Goal: Transaction & Acquisition: Purchase product/service

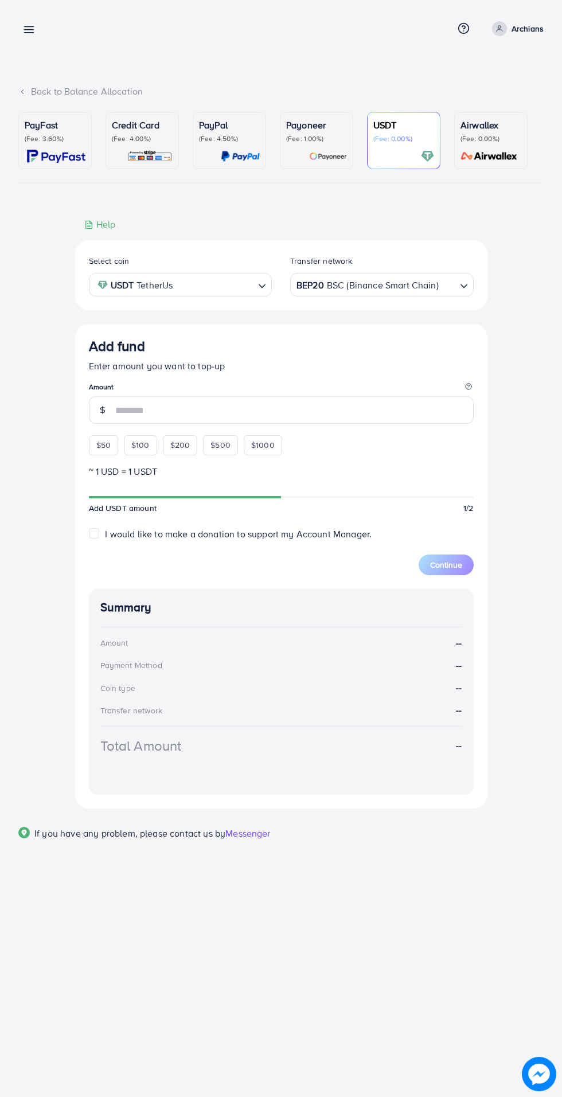
click at [29, 27] on line at bounding box center [29, 27] width 9 height 0
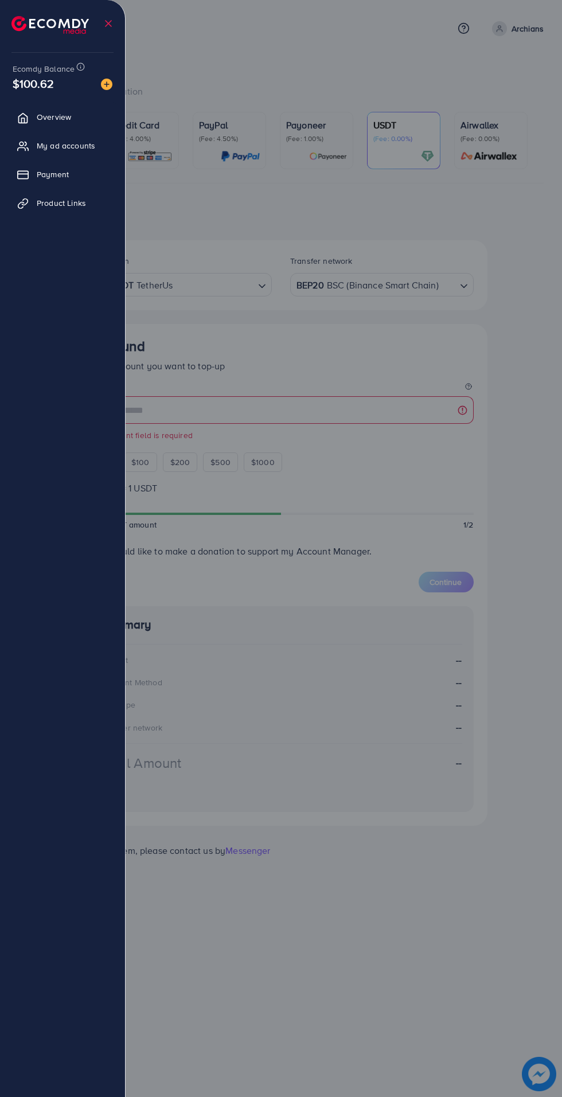
click at [325, 57] on div at bounding box center [281, 658] width 562 height 1317
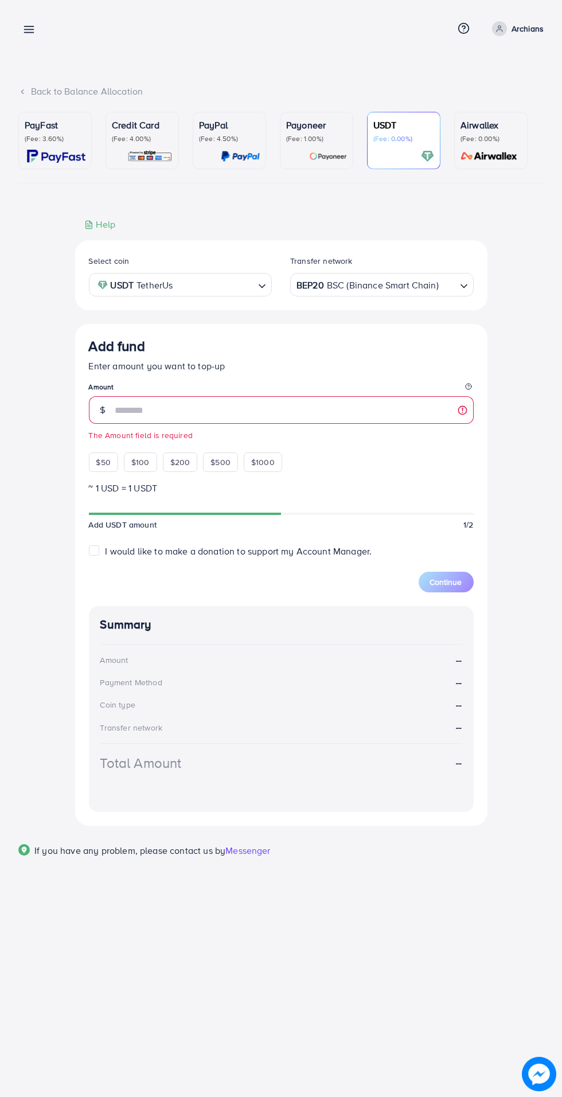
click at [534, 23] on div at bounding box center [281, 658] width 562 height 1317
click at [531, 29] on p "Archians" at bounding box center [528, 29] width 32 height 14
click at [477, 96] on span "Log out" at bounding box center [474, 94] width 31 height 14
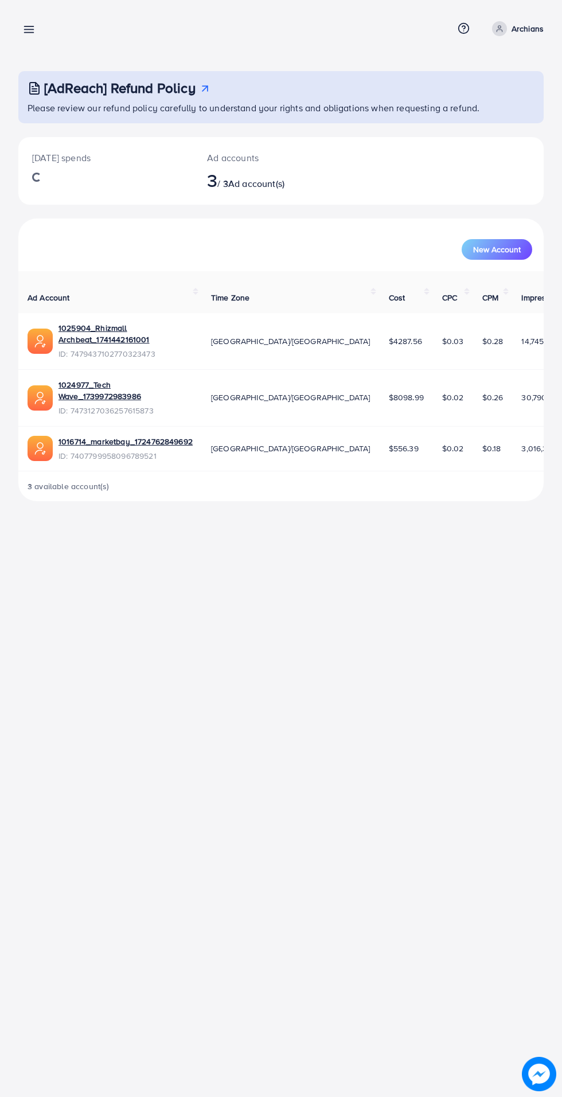
click at [25, 27] on line at bounding box center [29, 27] width 9 height 0
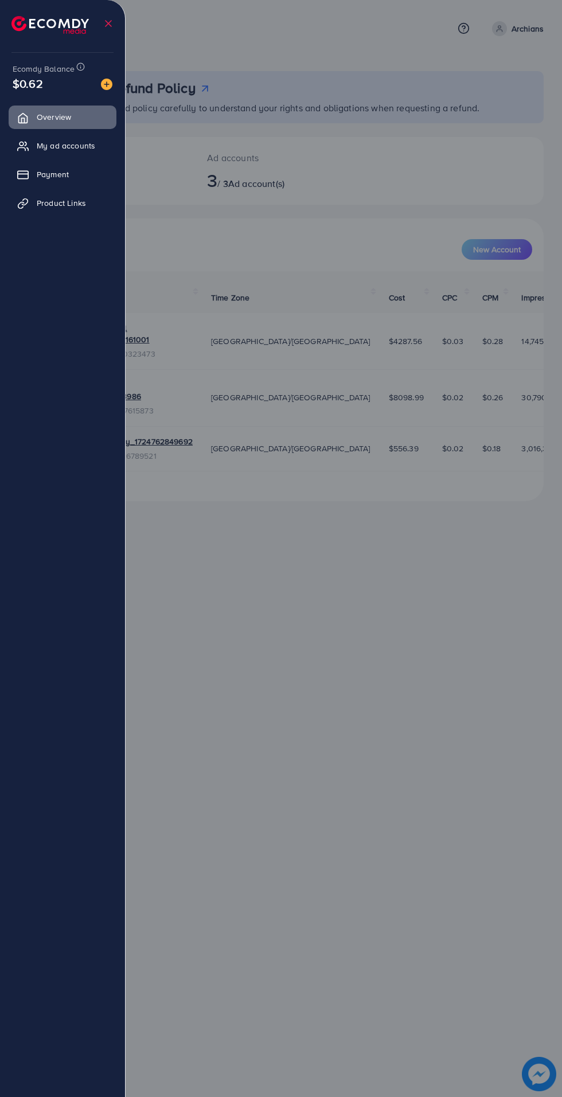
click at [55, 174] on span "Payment" at bounding box center [53, 174] width 32 height 11
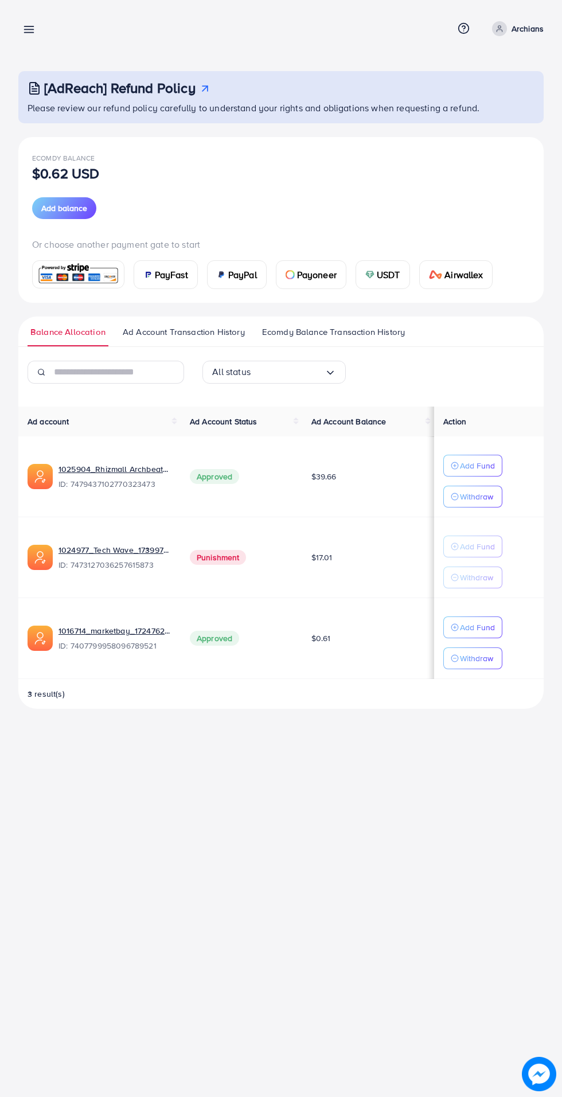
click at [379, 272] on span "USDT" at bounding box center [389, 275] width 24 height 14
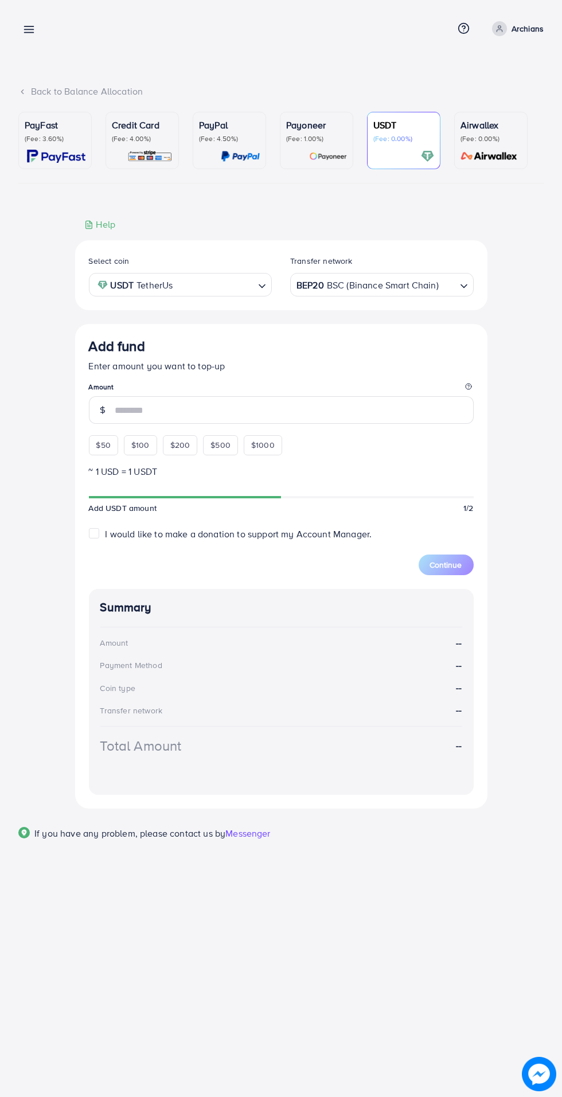
click at [128, 404] on input "number" at bounding box center [294, 410] width 359 height 28
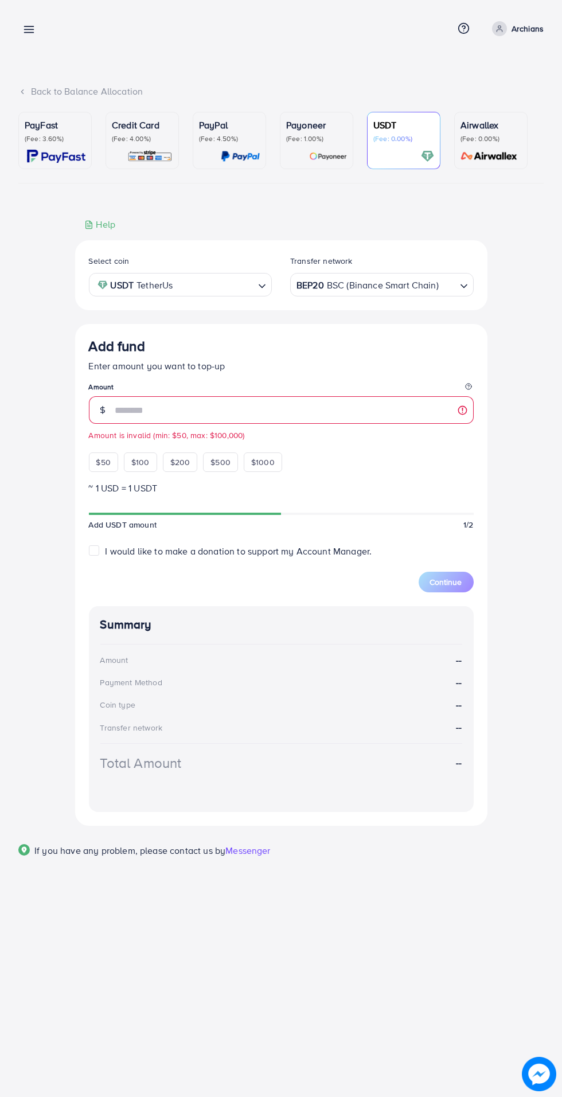
type input "**"
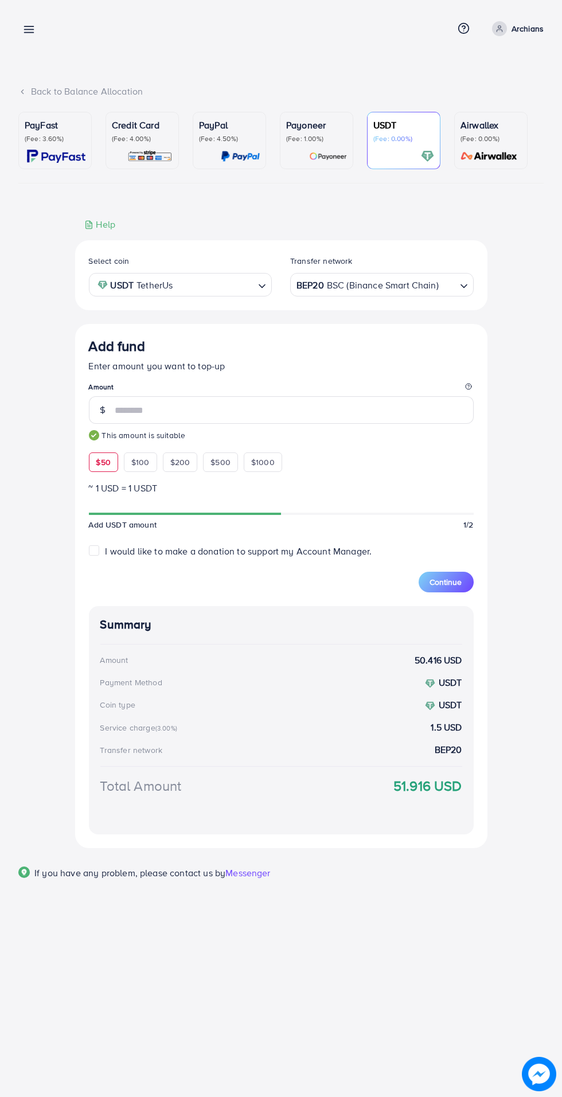
click at [455, 579] on span "Continue" at bounding box center [446, 581] width 32 height 11
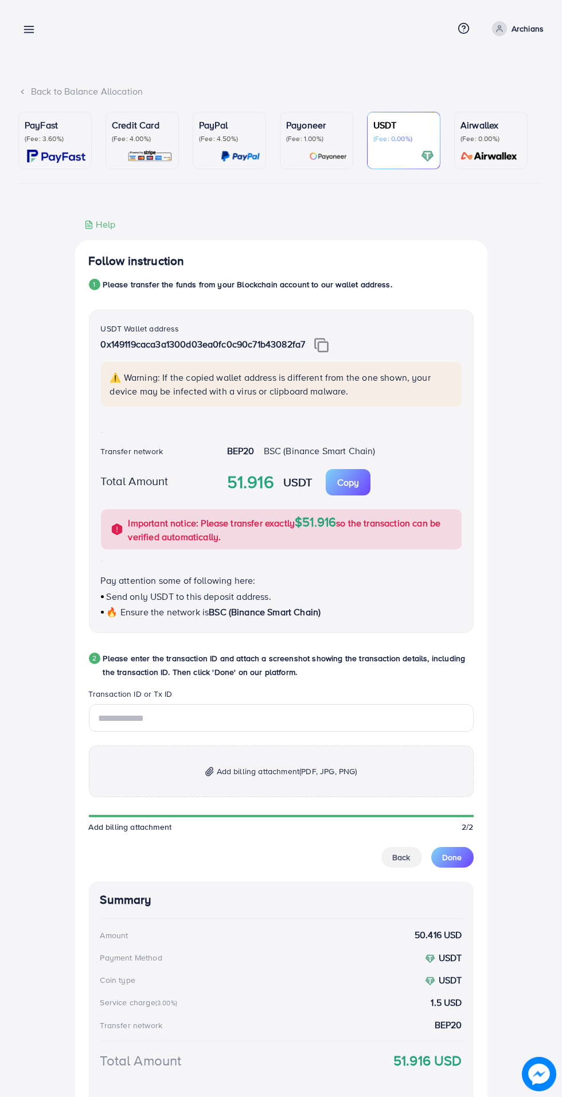
click at [329, 347] on img at bounding box center [321, 345] width 14 height 15
click at [146, 719] on input "text" at bounding box center [281, 718] width 385 height 28
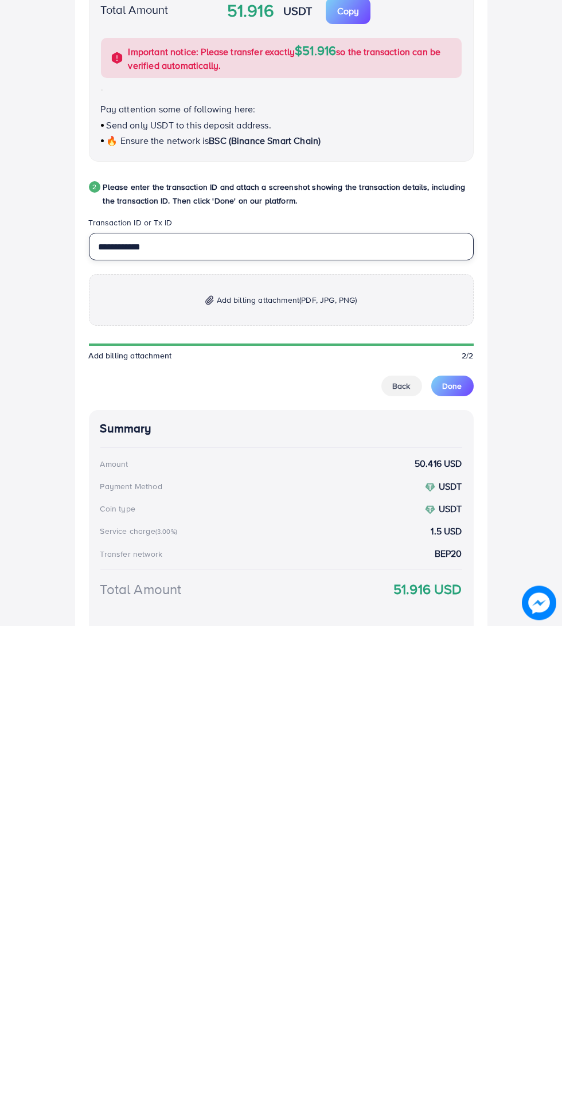
scroll to position [104, 0]
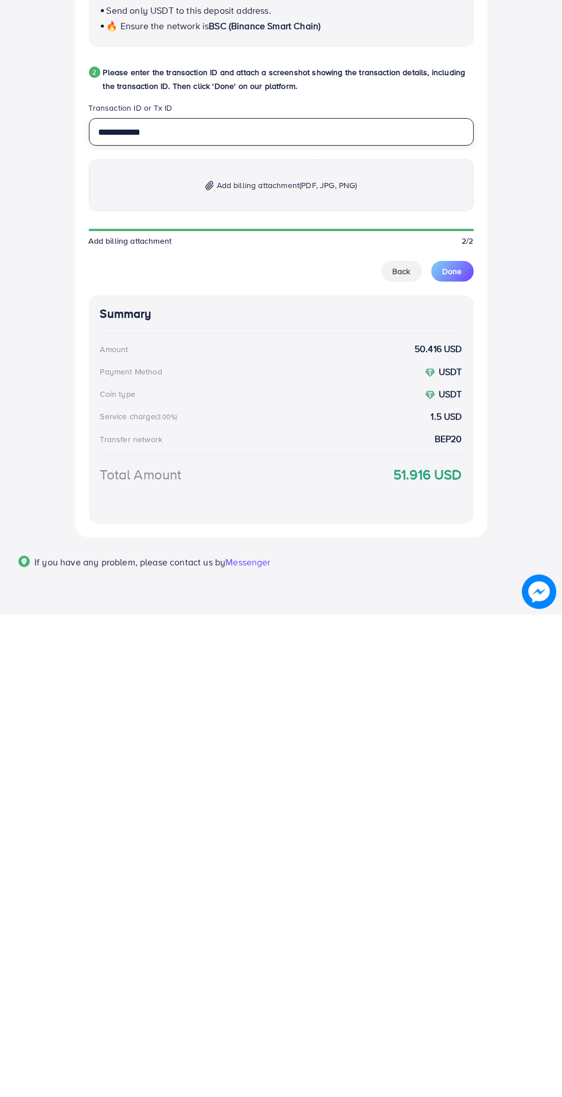
type input "**********"
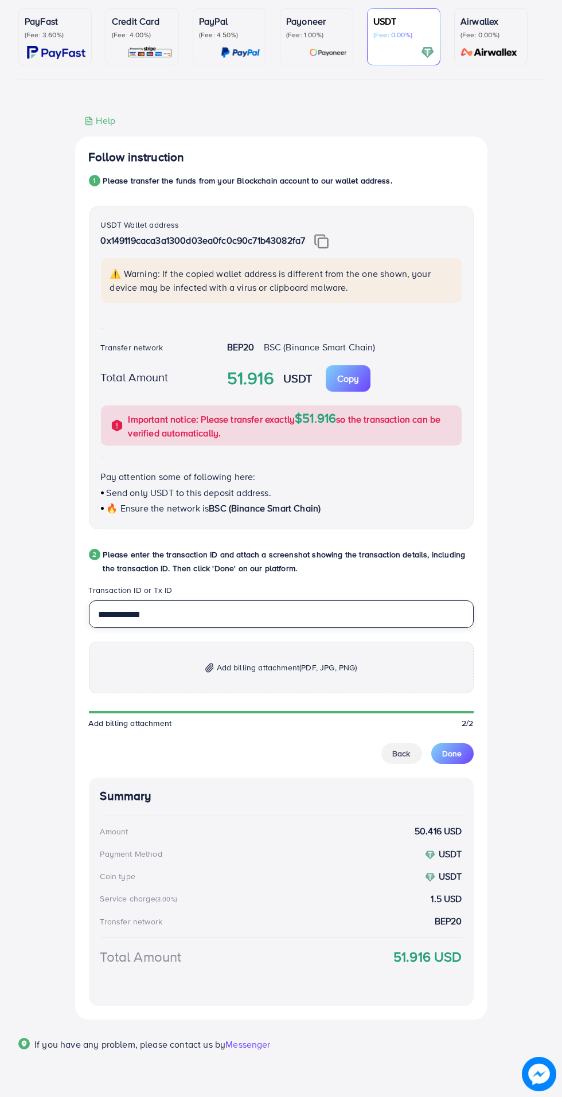
scroll to position [0, 0]
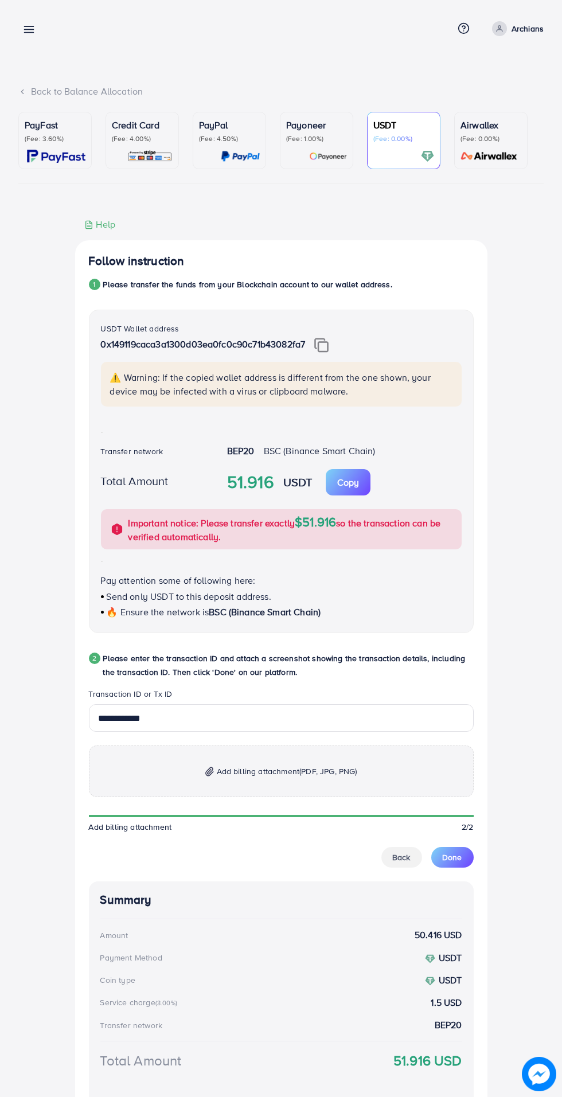
click at [229, 157] on img at bounding box center [240, 156] width 39 height 13
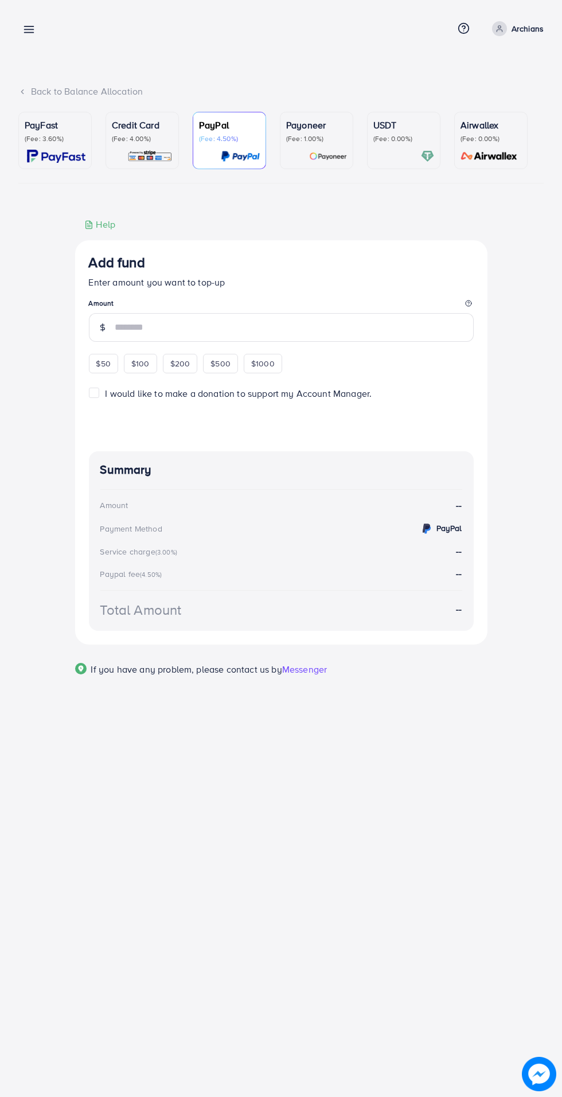
click at [387, 134] on p "(Fee: 0.00%)" at bounding box center [403, 138] width 61 height 9
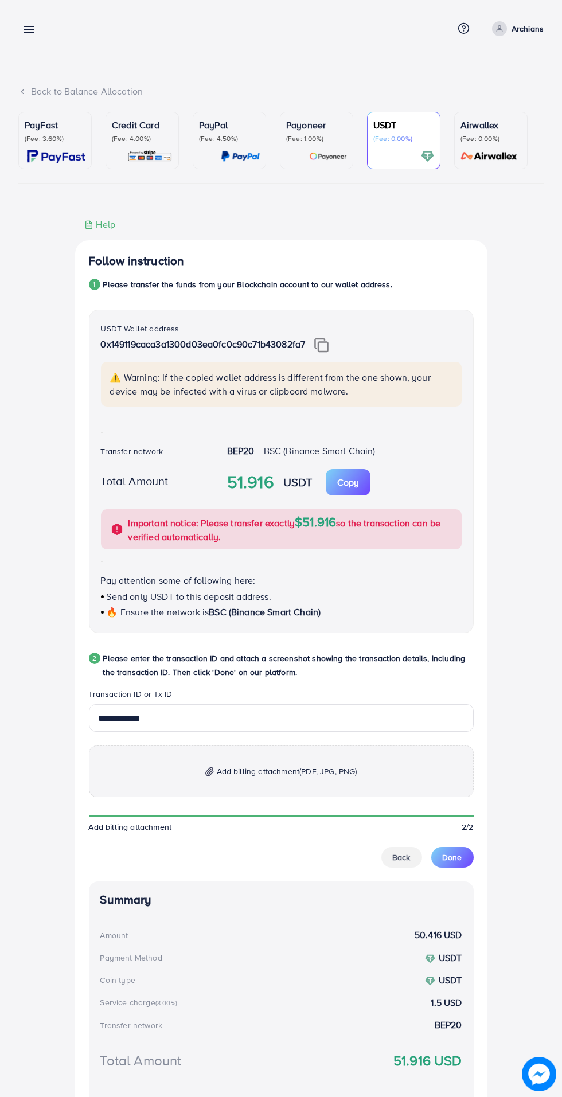
click at [204, 780] on p "Add billing attachment (PDF, JPG, PNG)" at bounding box center [281, 772] width 385 height 52
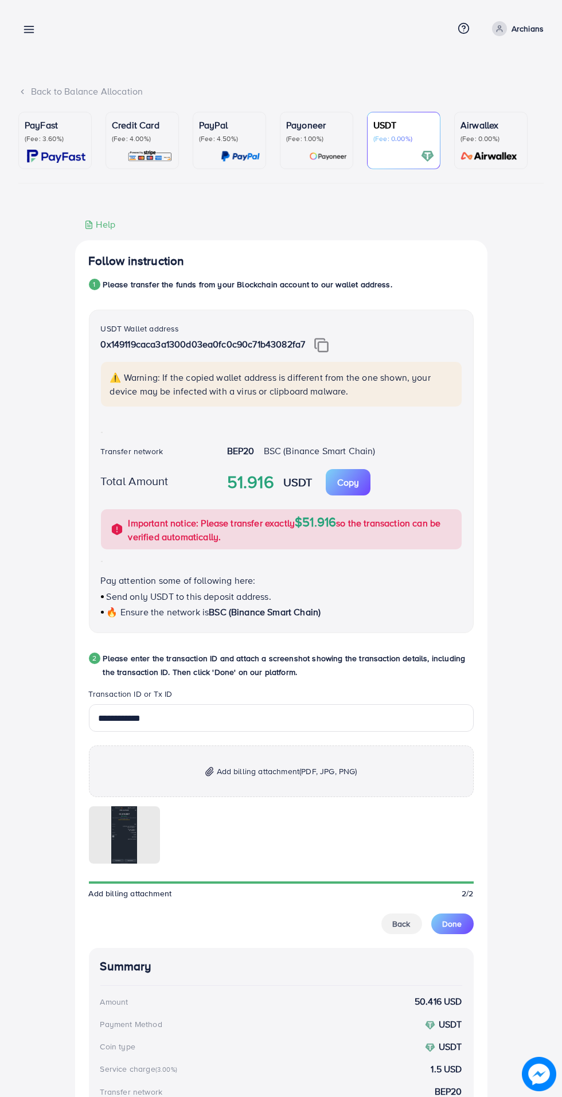
click at [459, 929] on span "Done" at bounding box center [453, 923] width 20 height 11
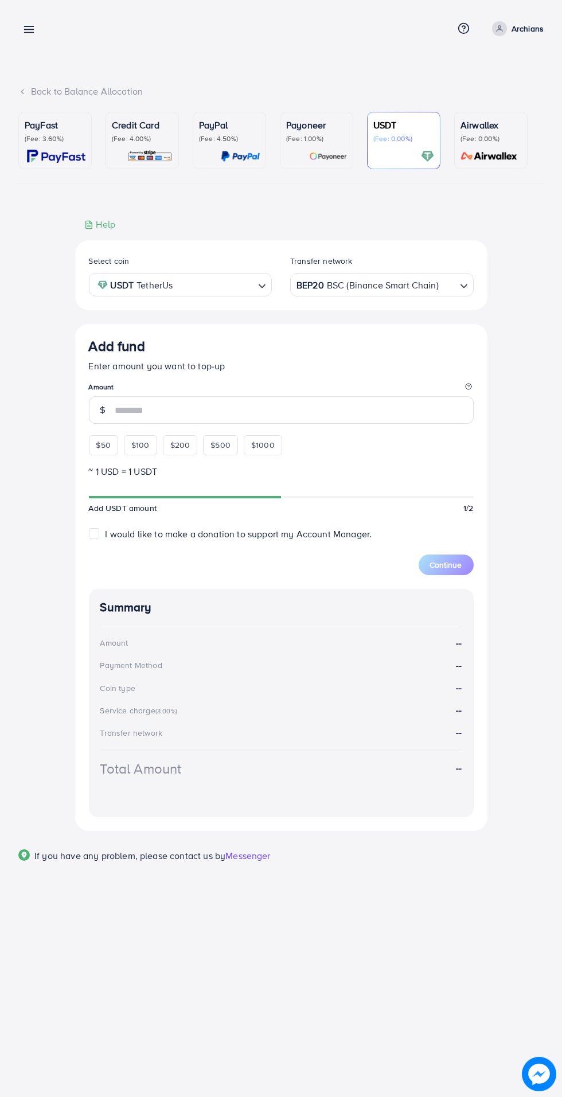
click at [28, 34] on icon at bounding box center [29, 30] width 12 height 12
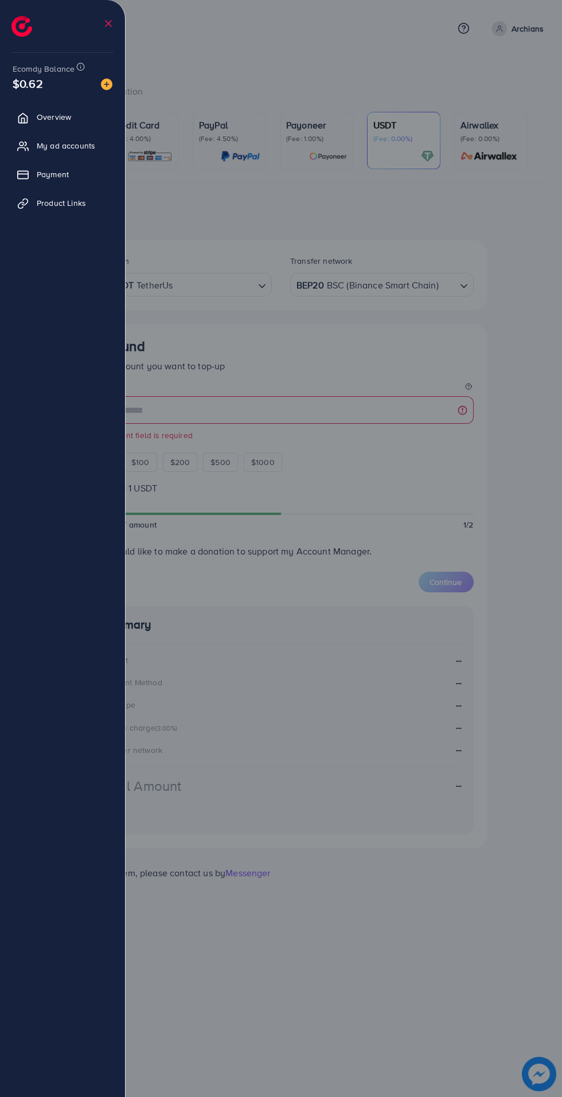
click at [16, 6] on li at bounding box center [26, 23] width 30 height 40
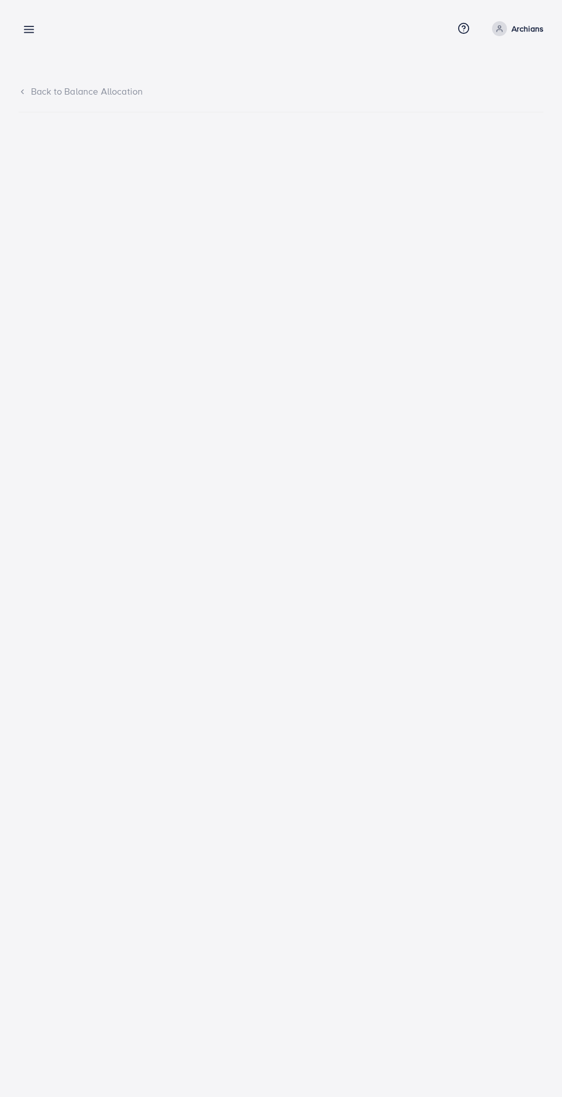
click at [29, 30] on line at bounding box center [29, 30] width 9 height 0
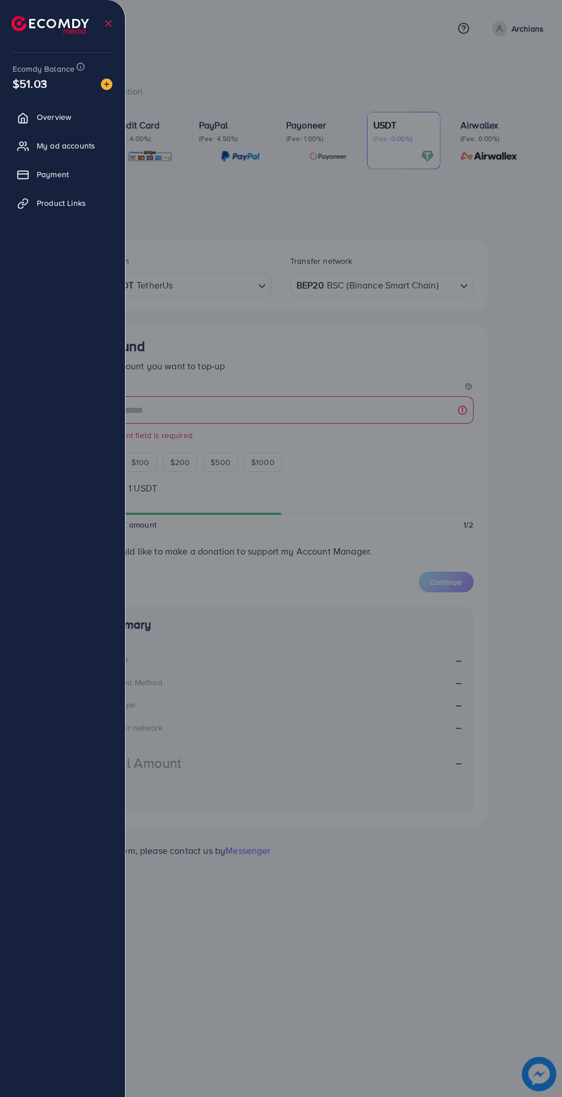
click at [32, 27] on img at bounding box center [49, 25] width 77 height 18
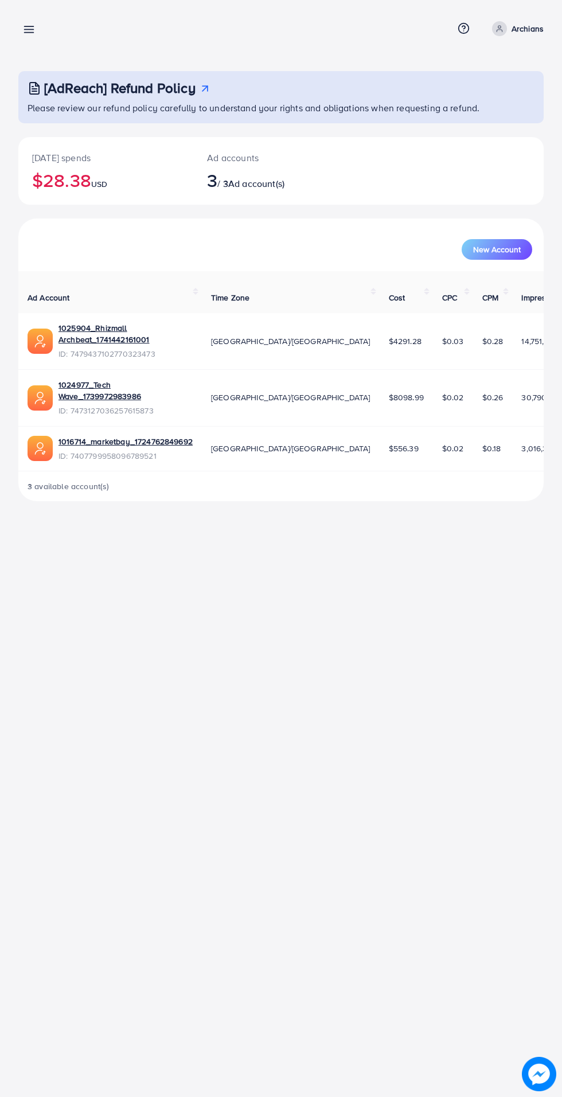
click at [22, 23] on link at bounding box center [26, 29] width 17 height 14
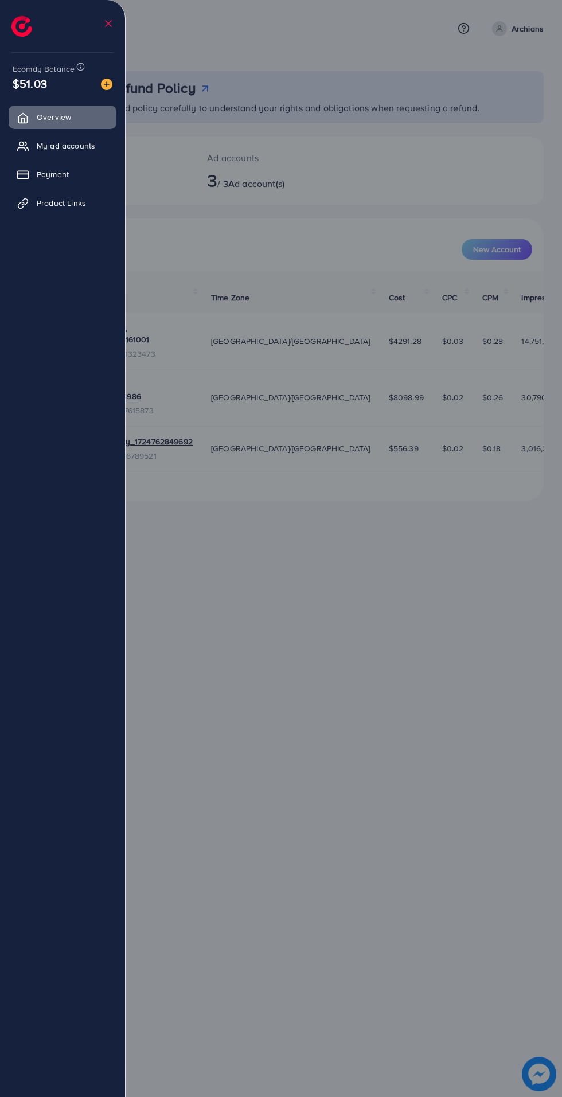
click at [60, 150] on span "My ad accounts" at bounding box center [66, 145] width 59 height 11
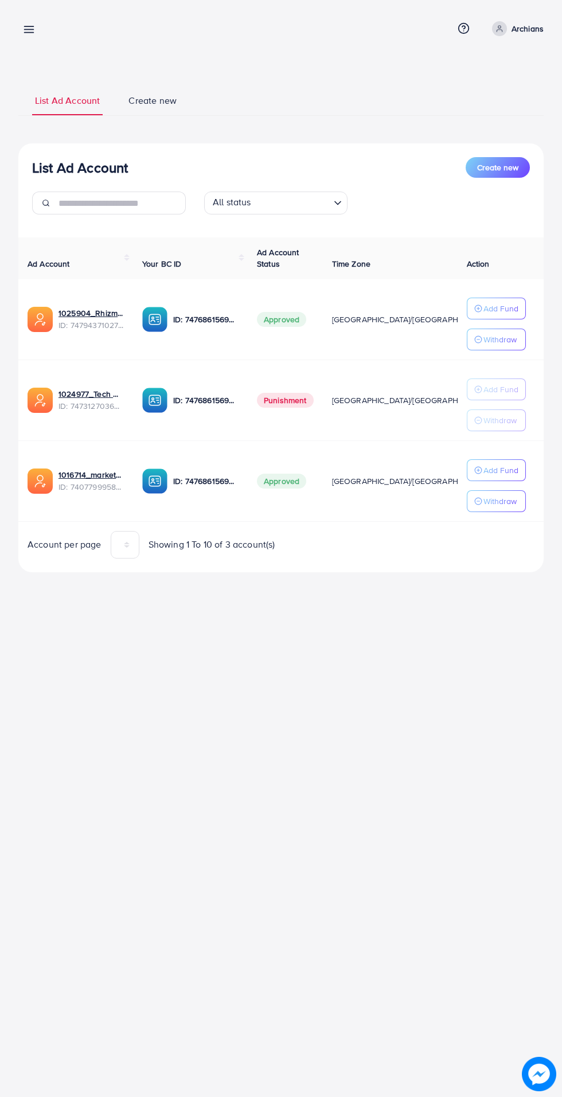
scroll to position [0, 30]
